Goal: Information Seeking & Learning: Learn about a topic

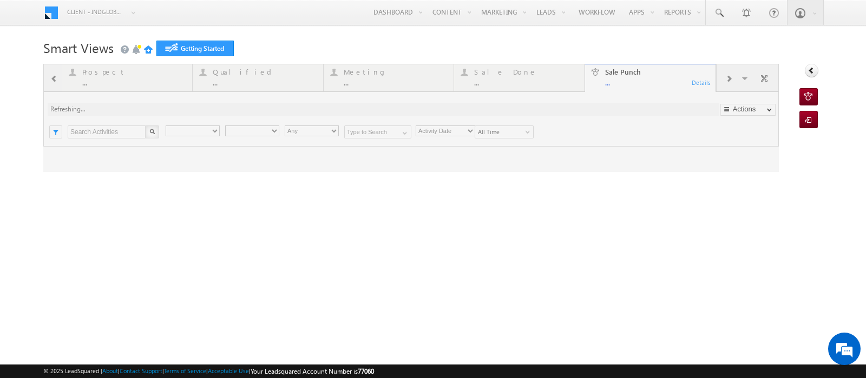
type input "Any Owner"
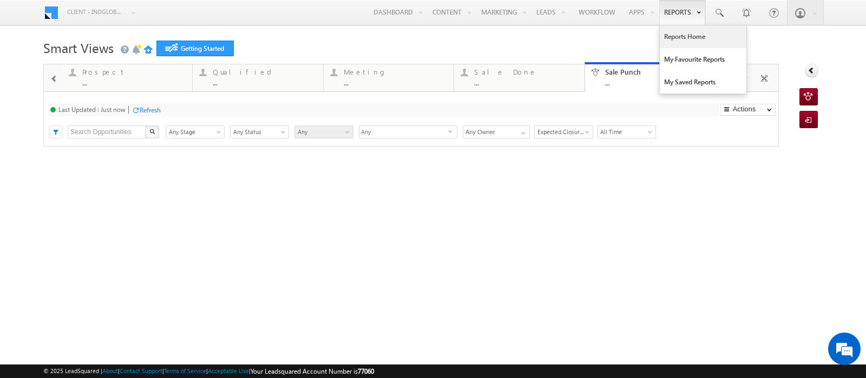
click at [683, 40] on link "Reports Home" at bounding box center [702, 36] width 87 height 23
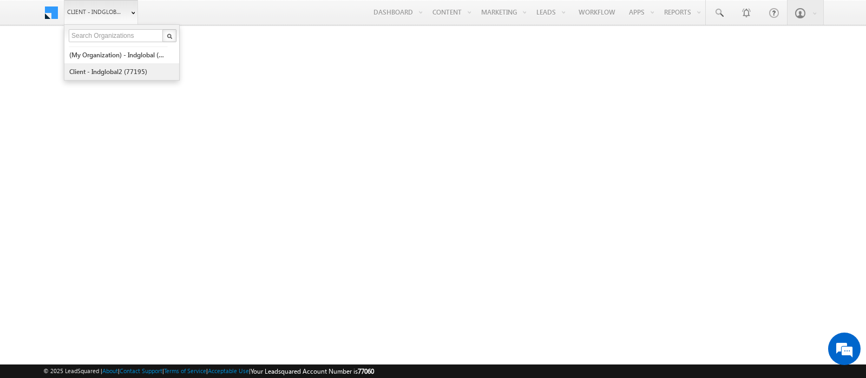
click at [97, 74] on link "Client - indglobal2 (77195)" at bounding box center [118, 71] width 99 height 17
